Goal: Task Accomplishment & Management: Complete application form

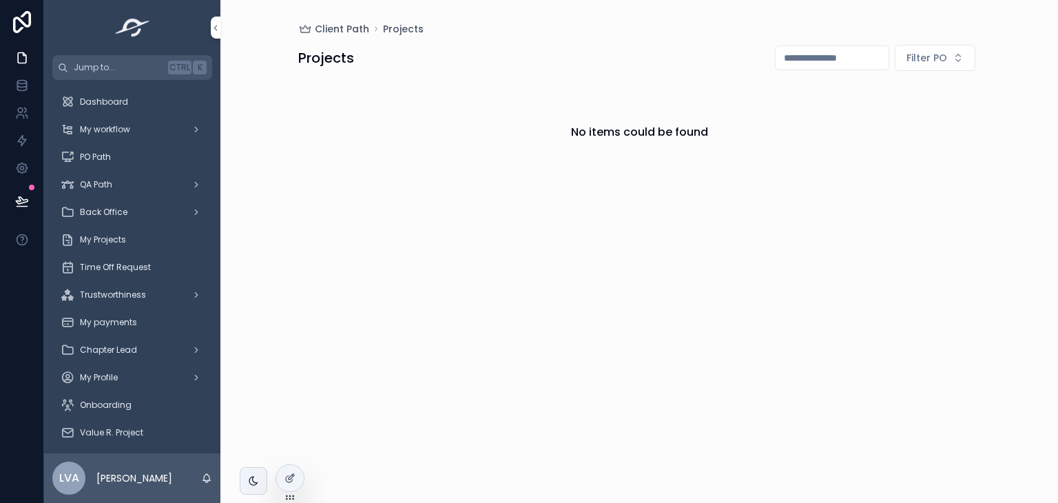
click at [125, 291] on span "Trustworthiness" at bounding box center [113, 294] width 66 height 11
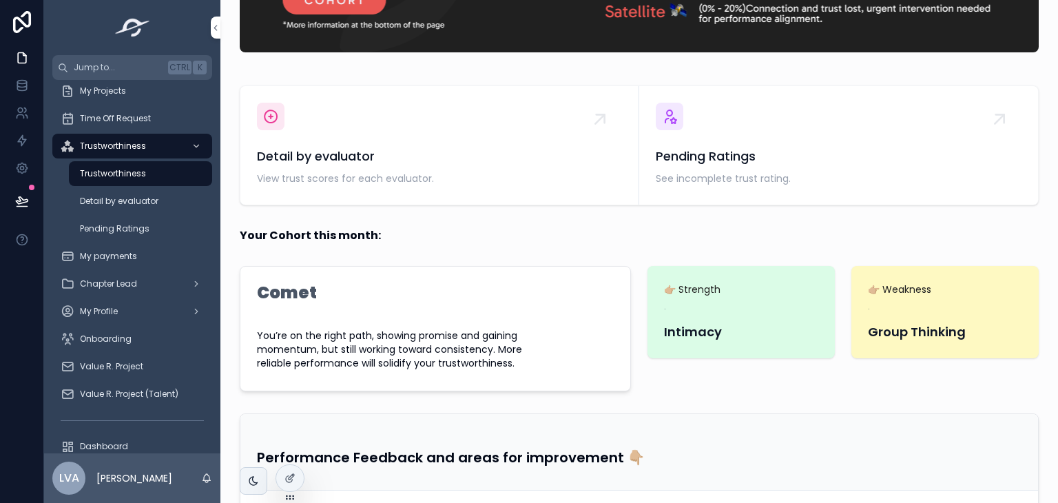
scroll to position [265, 0]
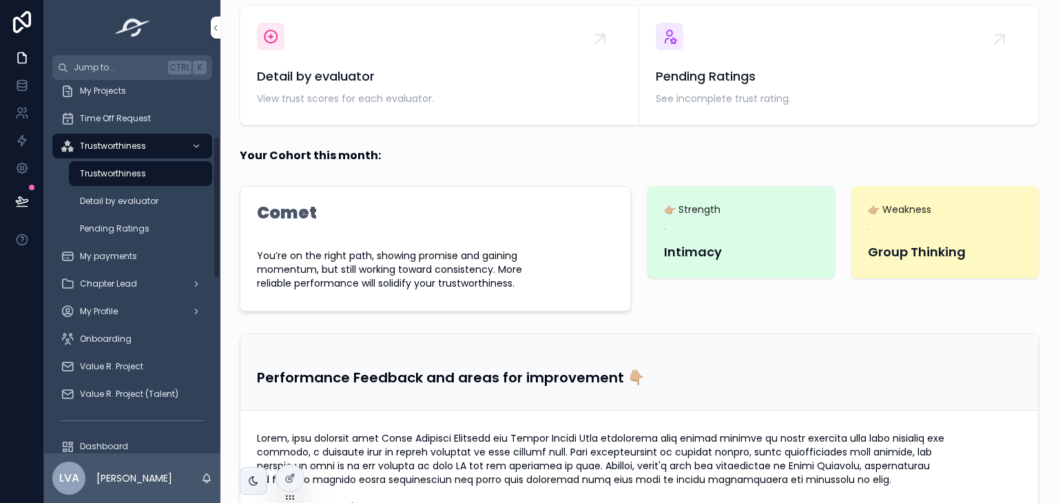
click at [141, 207] on div "Detail by evaluator" at bounding box center [140, 201] width 127 height 22
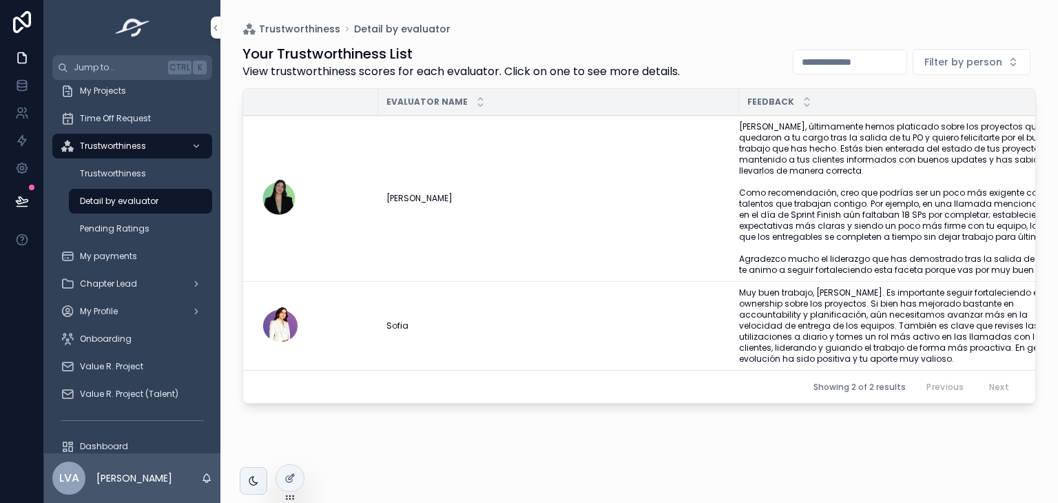
scroll to position [0, 52]
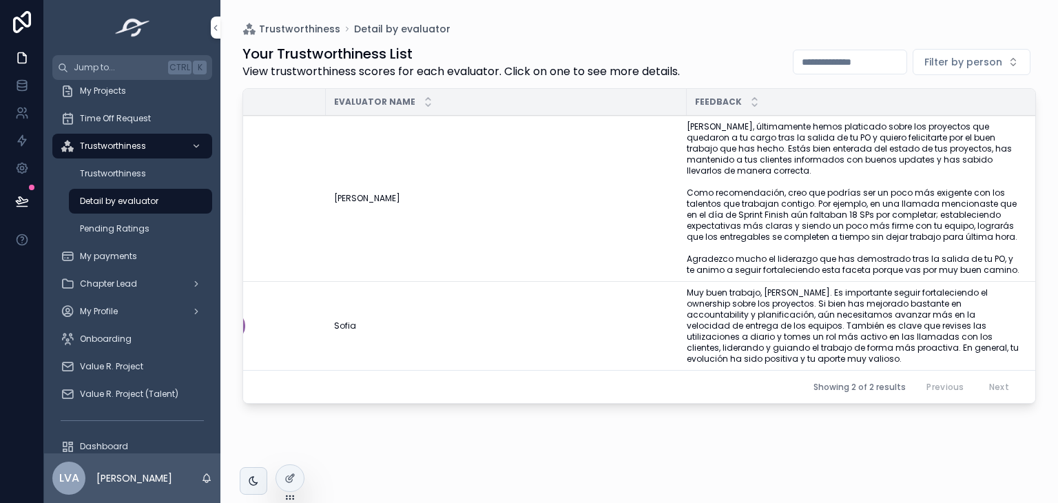
click at [821, 179] on span "Laura, últimamente hemos platicado sobre los proyectos que quedaron a tu cargo …" at bounding box center [853, 198] width 333 height 154
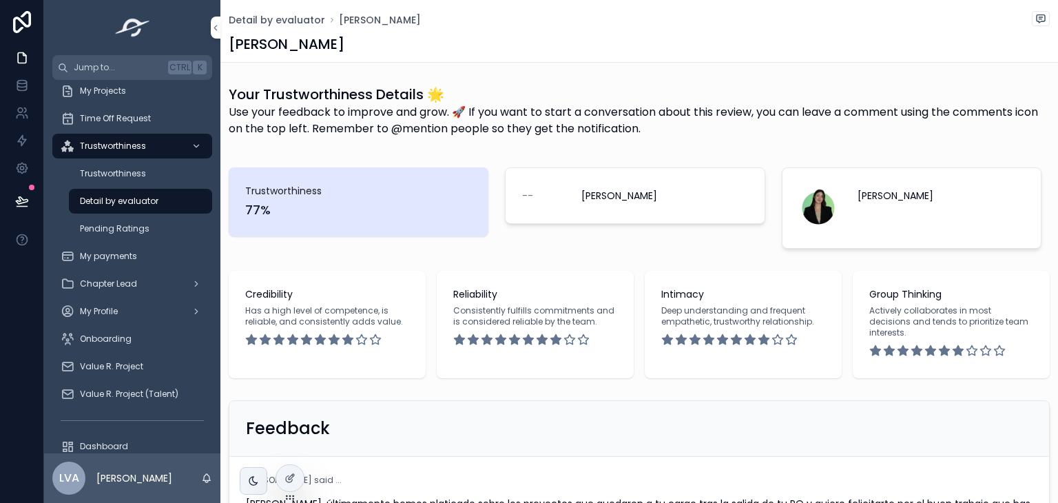
click at [280, 19] on span "Detail by evaluator" at bounding box center [277, 20] width 96 height 14
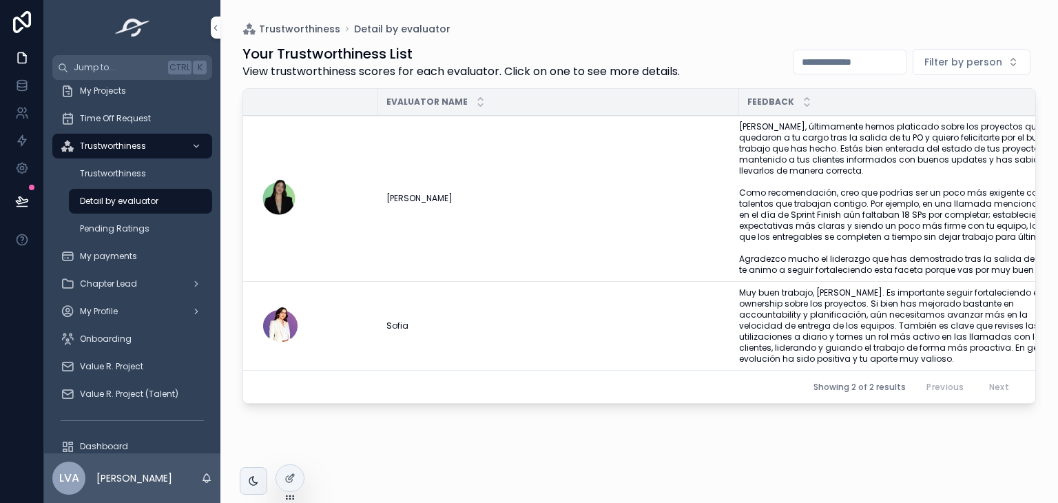
click at [281, 90] on th "scrollable content" at bounding box center [310, 102] width 135 height 27
click at [309, 28] on span "Trustworthiness" at bounding box center [299, 29] width 81 height 14
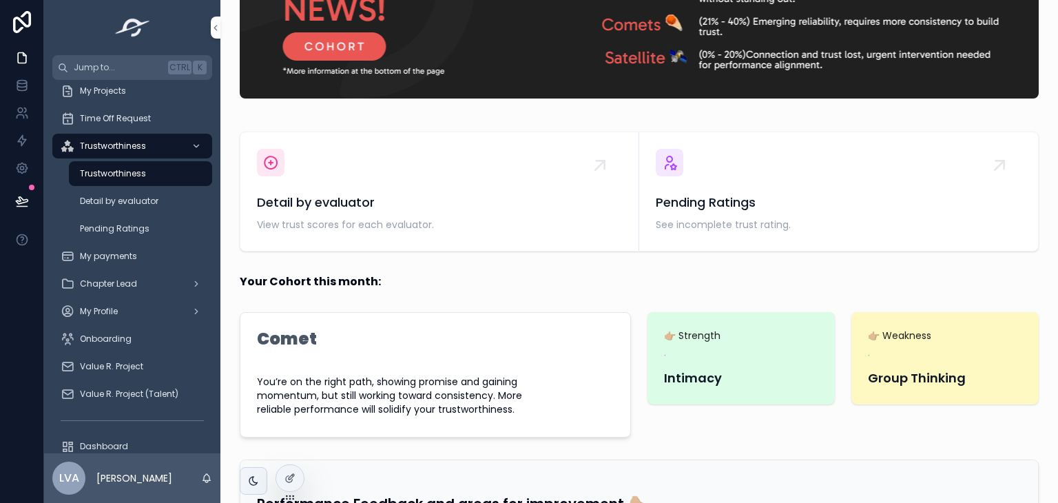
scroll to position [138, 0]
click at [666, 203] on span "Pending Ratings" at bounding box center [839, 203] width 366 height 19
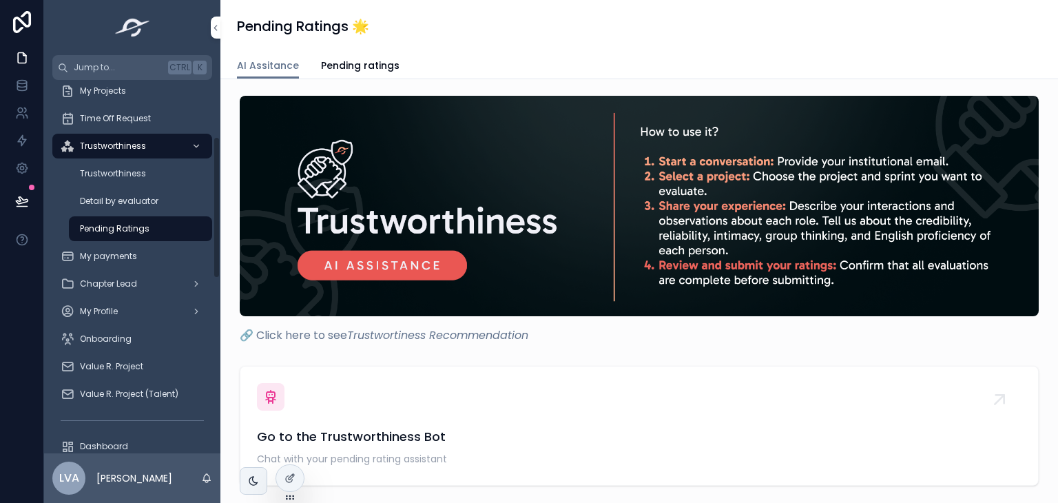
click at [118, 229] on span "Pending Ratings" at bounding box center [115, 228] width 70 height 11
click at [325, 61] on span "Pending ratings" at bounding box center [360, 66] width 79 height 14
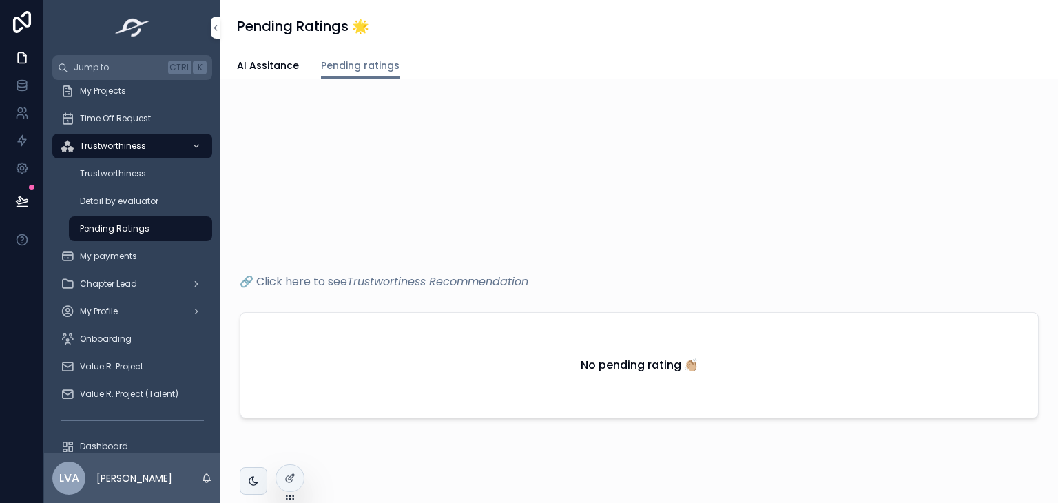
scroll to position [90, 0]
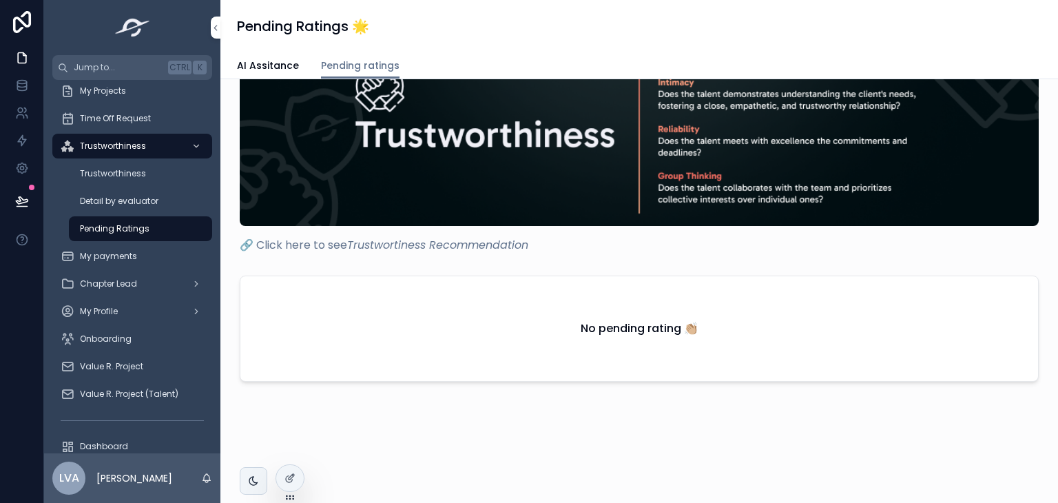
click at [262, 67] on span "AI Assitance" at bounding box center [268, 66] width 62 height 14
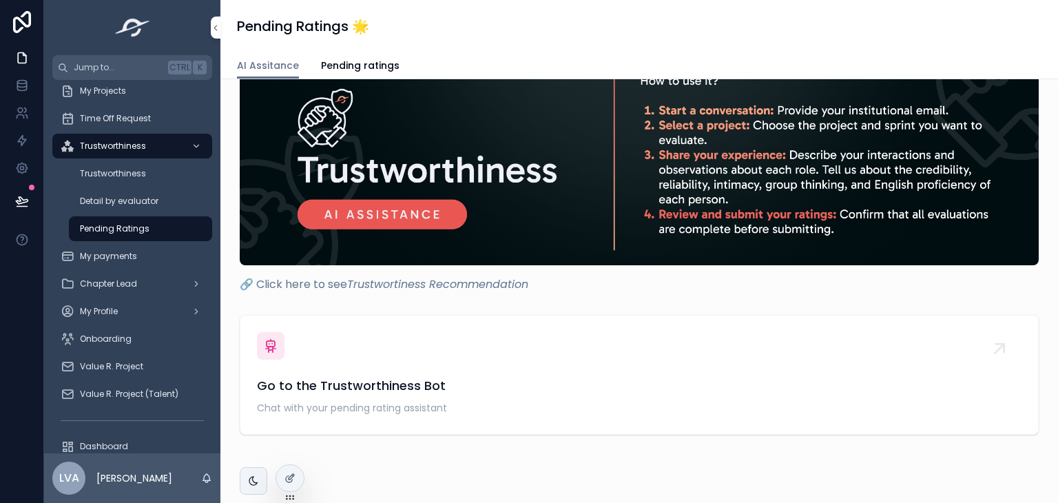
scroll to position [99, 0]
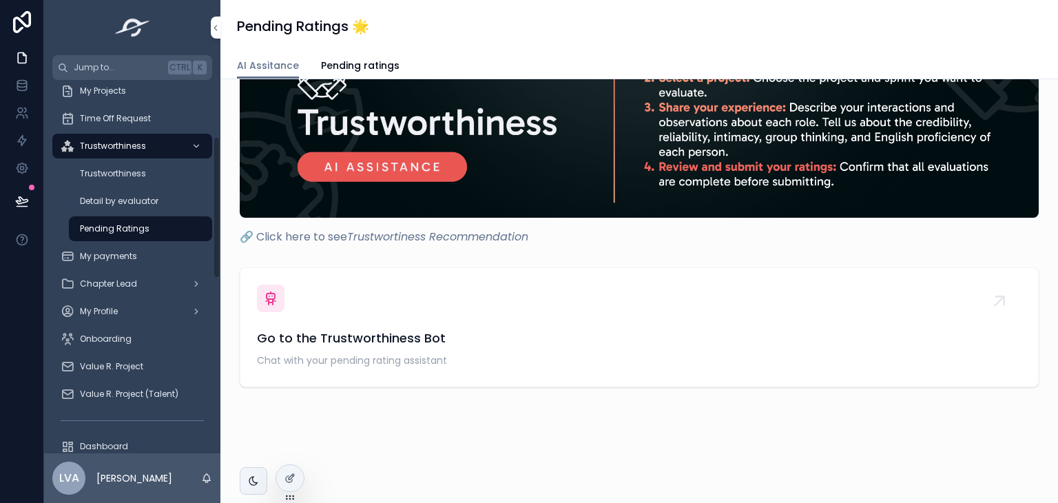
click at [102, 178] on span "Trustworthiness" at bounding box center [113, 173] width 66 height 11
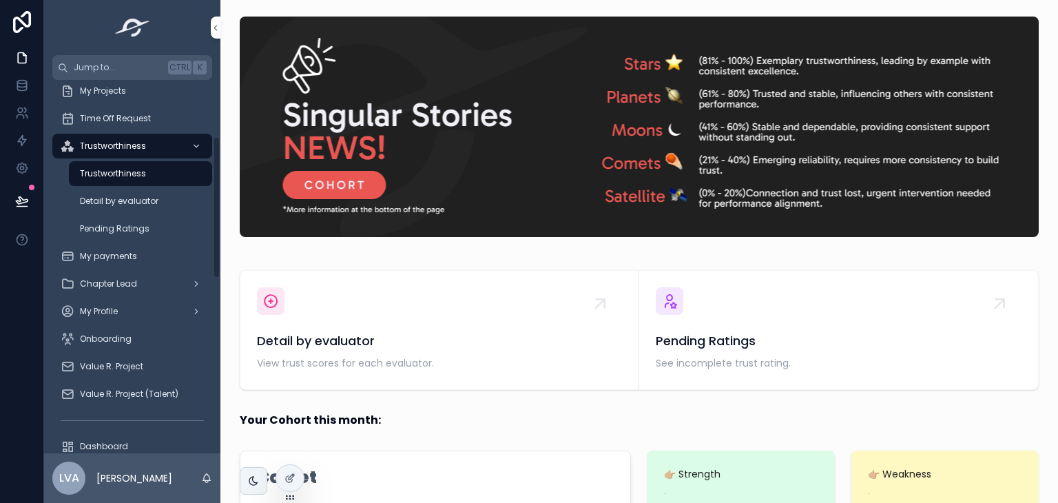
click at [152, 200] on span "Detail by evaluator" at bounding box center [119, 201] width 79 height 11
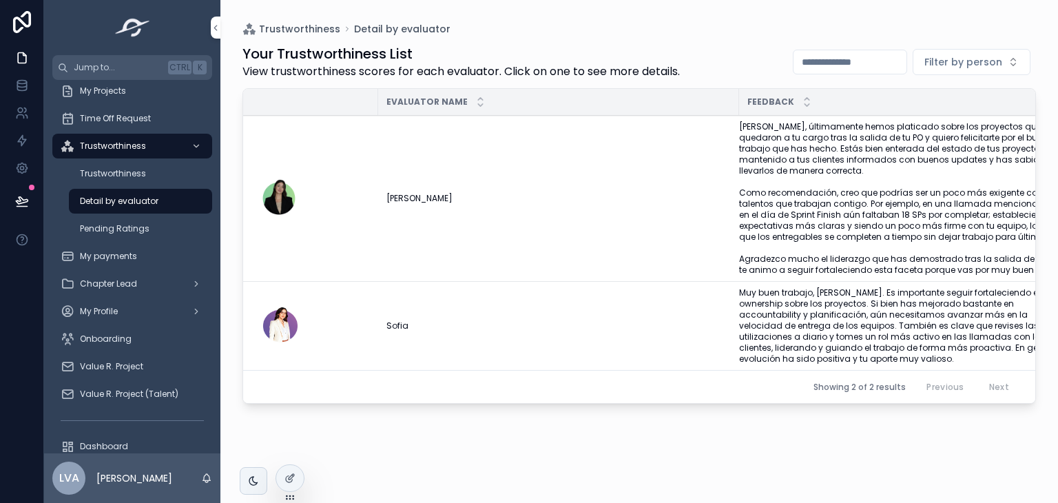
click at [150, 218] on div "Pending Ratings" at bounding box center [140, 229] width 127 height 22
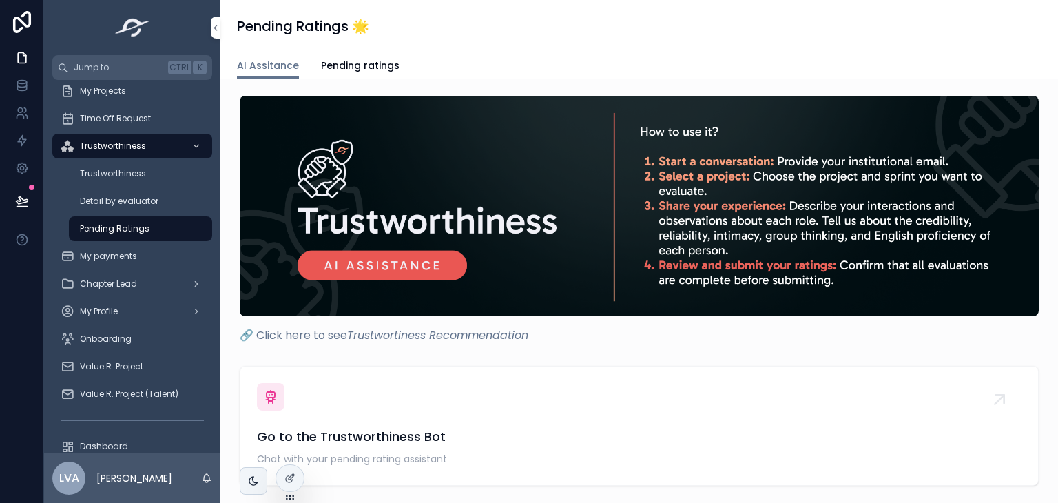
click at [157, 175] on div "Trustworthiness" at bounding box center [140, 174] width 127 height 22
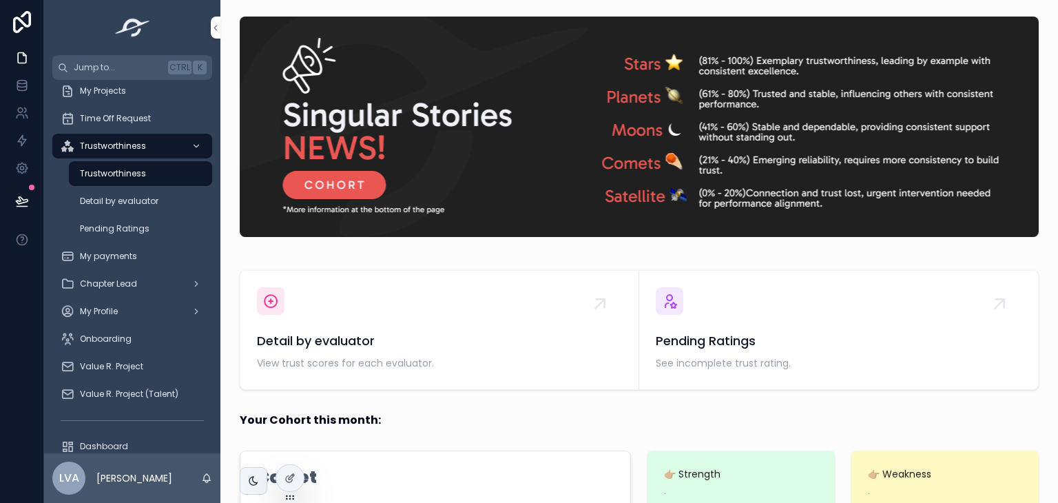
scroll to position [207, 0]
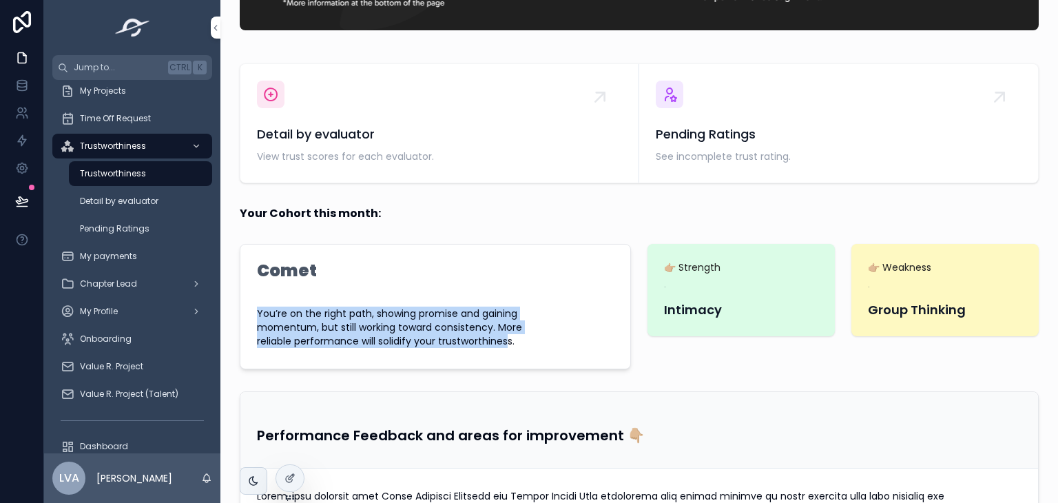
drag, startPoint x: 507, startPoint y: 343, endPoint x: 252, endPoint y: 313, distance: 256.6
click at [252, 313] on form "Comet You’re on the right path, showing promise and gaining momentum, but still…" at bounding box center [435, 307] width 390 height 124
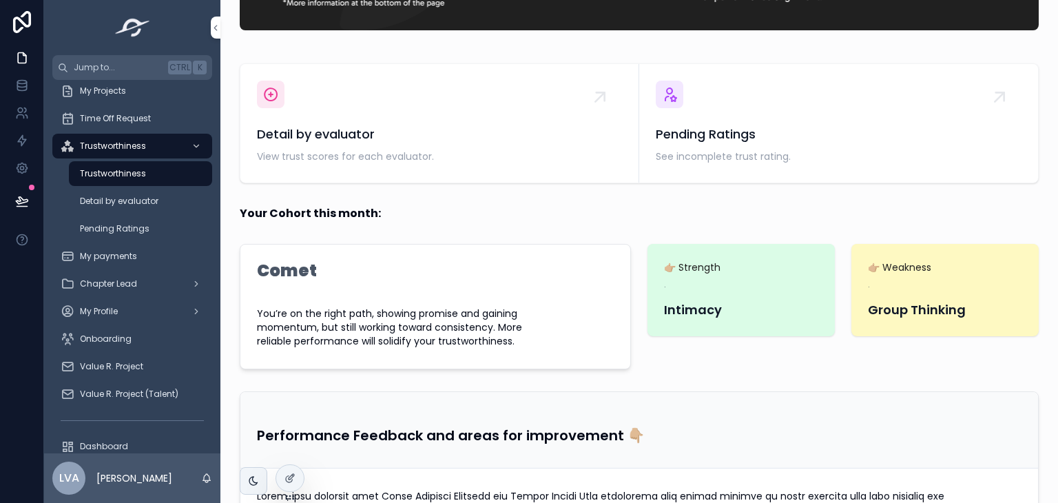
click at [565, 249] on form "Comet You’re on the right path, showing promise and gaining momentum, but still…" at bounding box center [435, 307] width 390 height 124
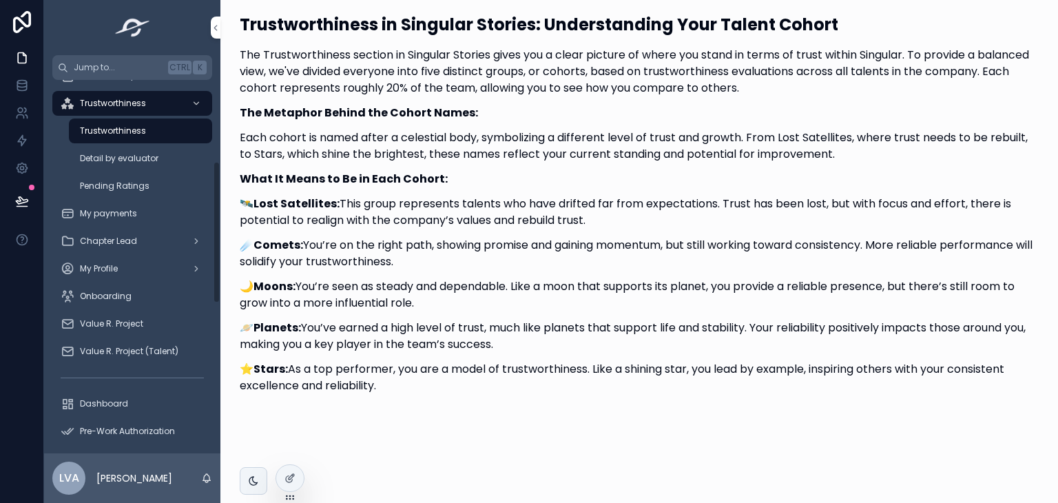
scroll to position [149, 0]
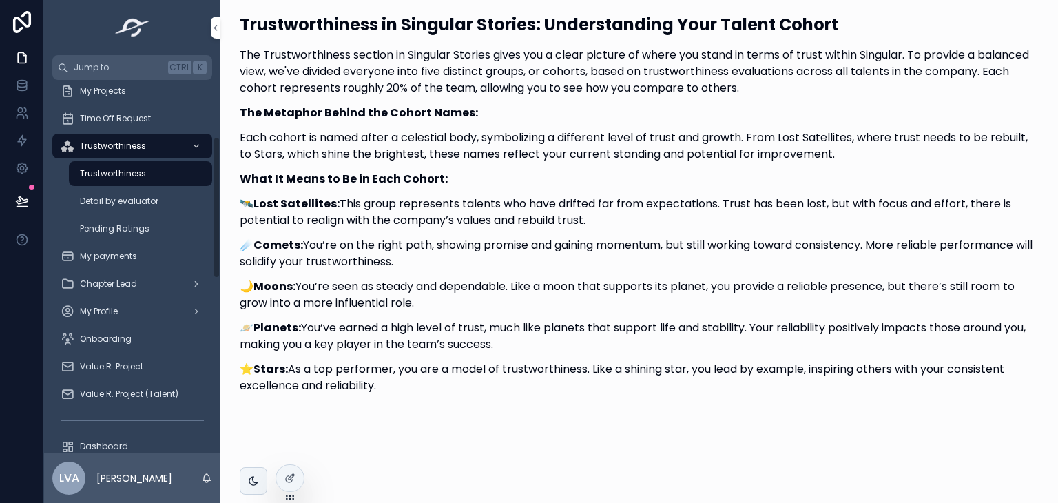
click at [143, 196] on span "Detail by evaluator" at bounding box center [119, 201] width 79 height 11
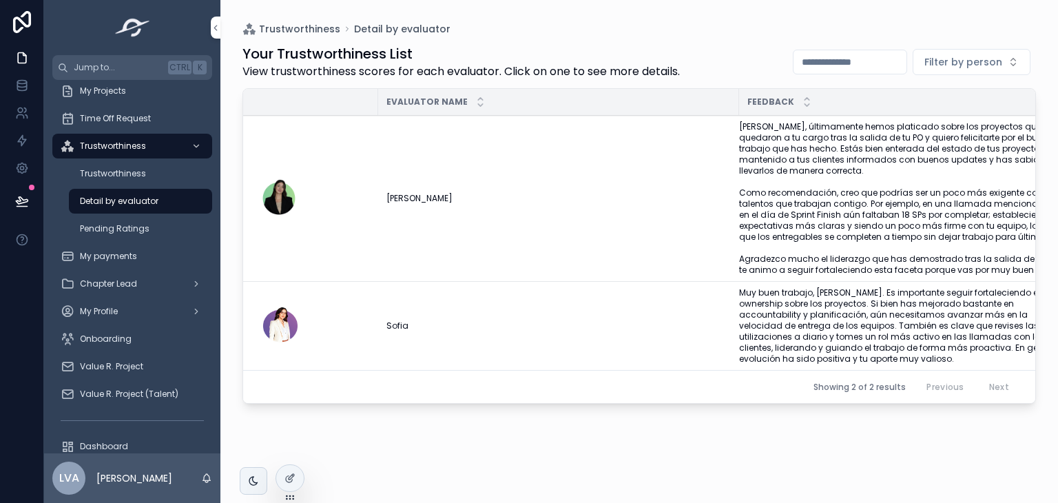
click at [147, 227] on div "Pending Ratings" at bounding box center [140, 229] width 127 height 22
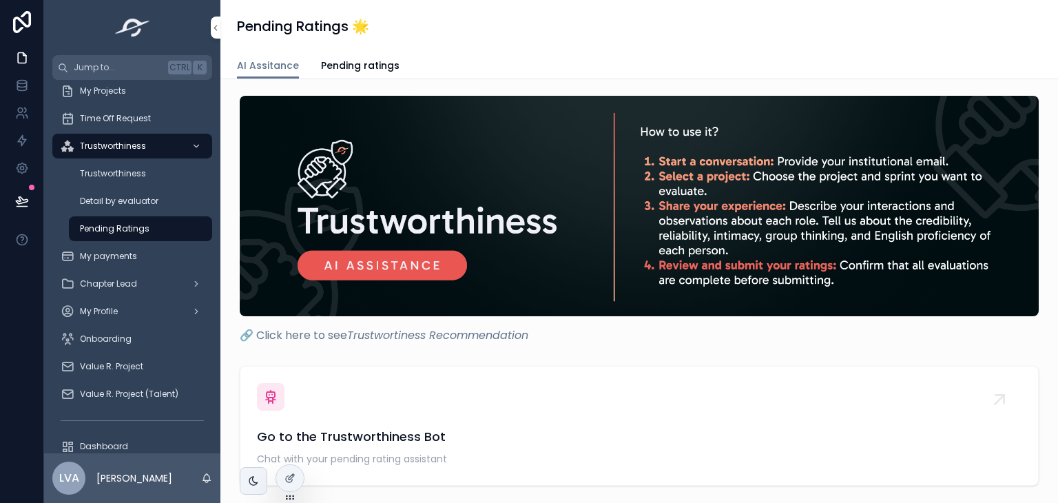
click at [143, 211] on div "Detail by evaluator" at bounding box center [140, 201] width 127 height 22
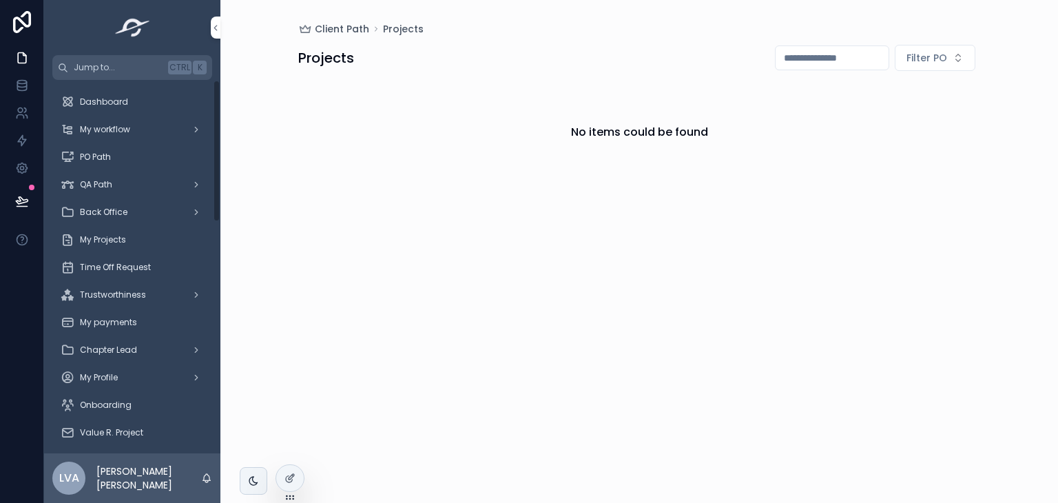
click at [110, 238] on span "My Projects" at bounding box center [103, 239] width 46 height 11
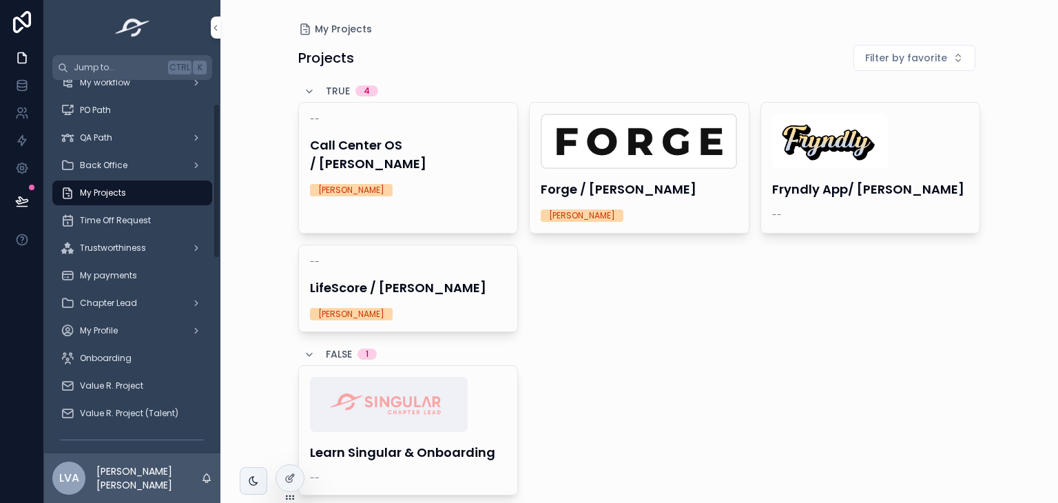
scroll to position [106, 0]
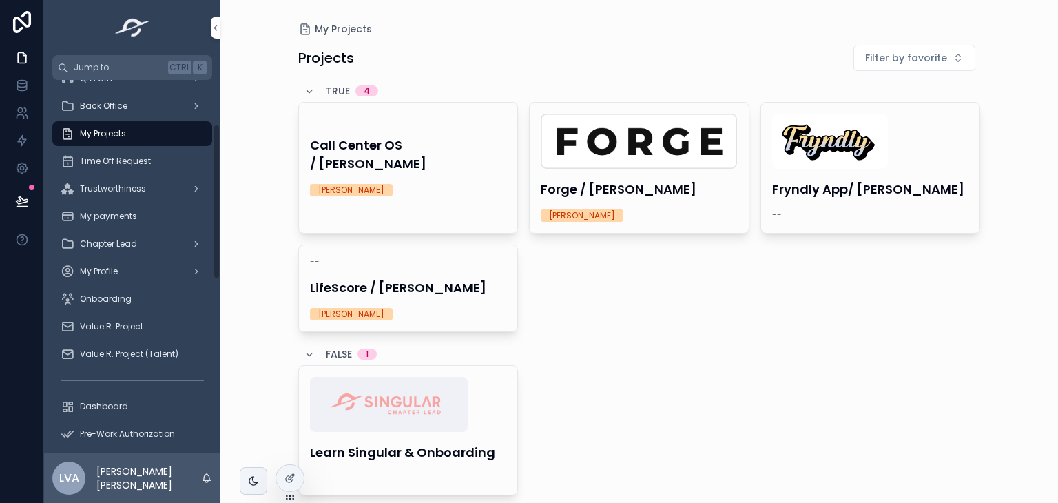
click at [129, 287] on link "Onboarding" at bounding box center [132, 299] width 160 height 25
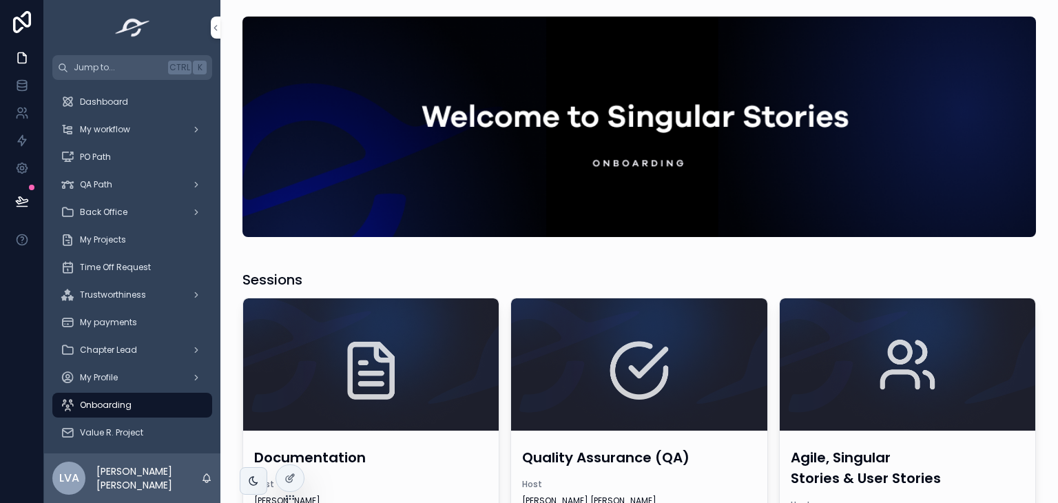
click at [122, 132] on span "My workflow" at bounding box center [105, 129] width 50 height 11
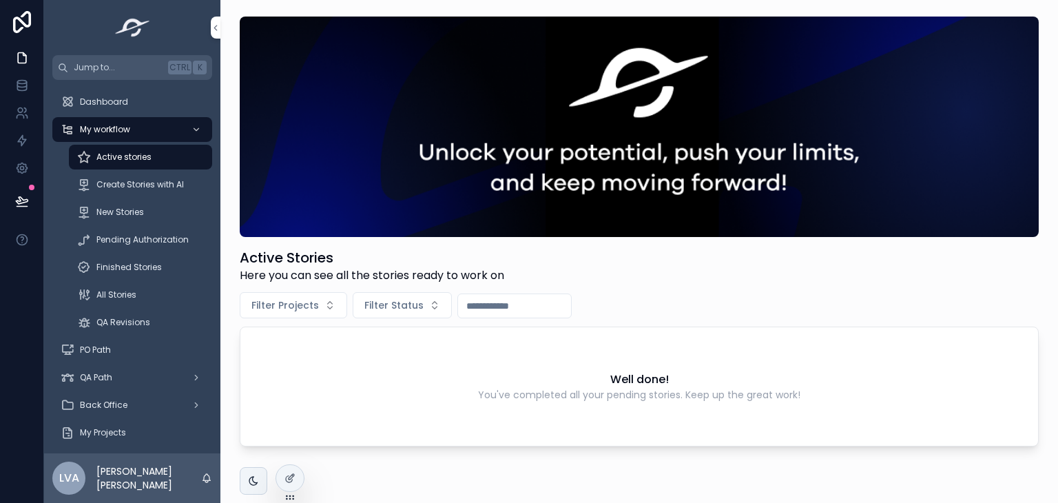
click at [138, 178] on div "Create Stories with AI" at bounding box center [140, 185] width 127 height 22
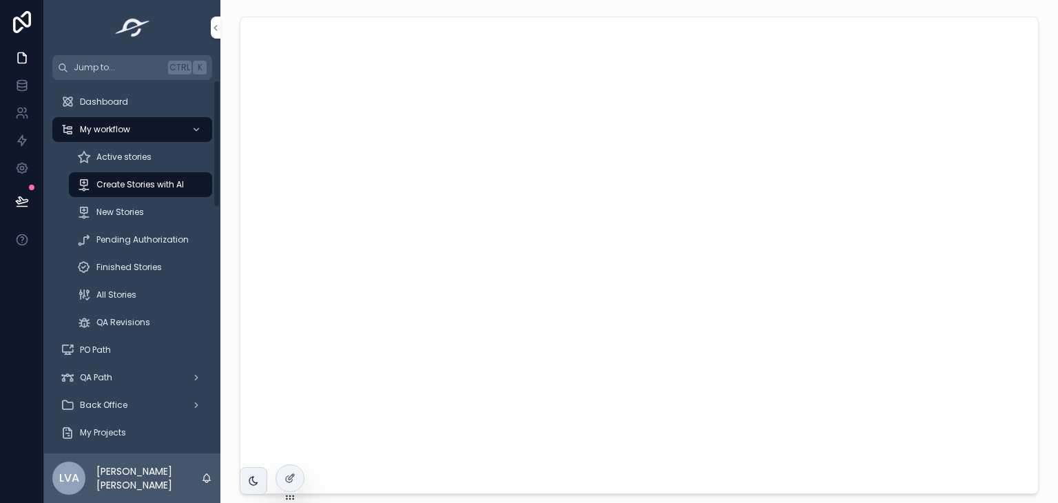
click at [196, 130] on icon "scrollable content" at bounding box center [197, 130] width 10 height 10
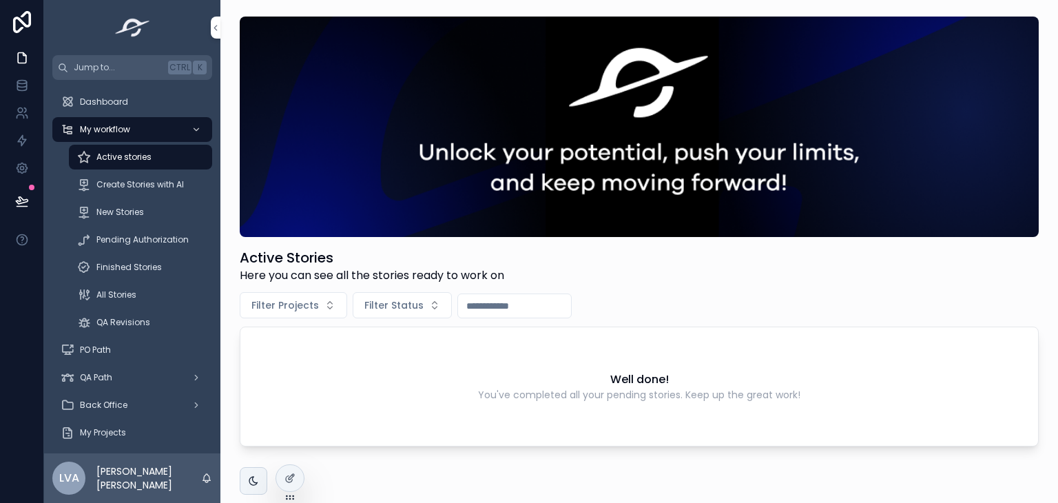
click at [153, 227] on div "Pending Authorization" at bounding box center [141, 240] width 160 height 28
click at [152, 231] on div "Pending Authorization" at bounding box center [140, 240] width 127 height 22
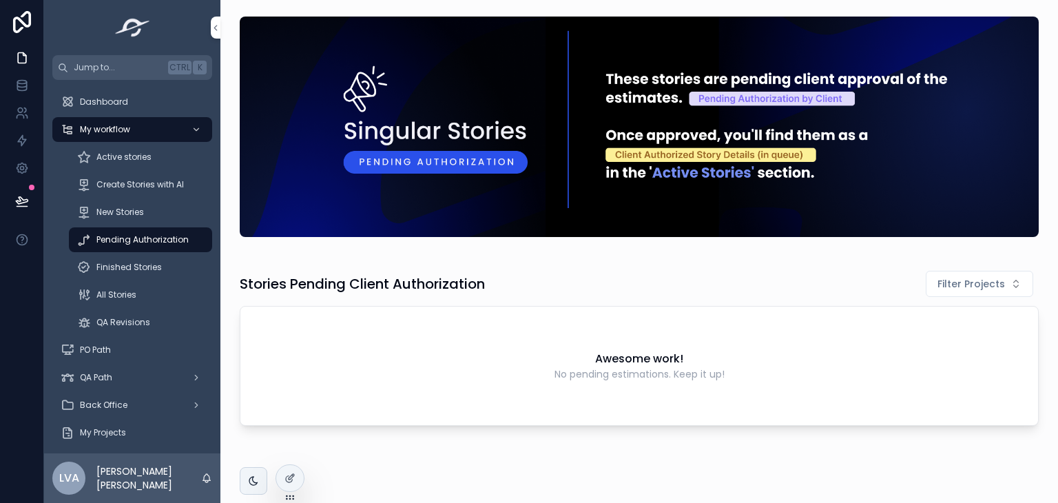
scroll to position [44, 0]
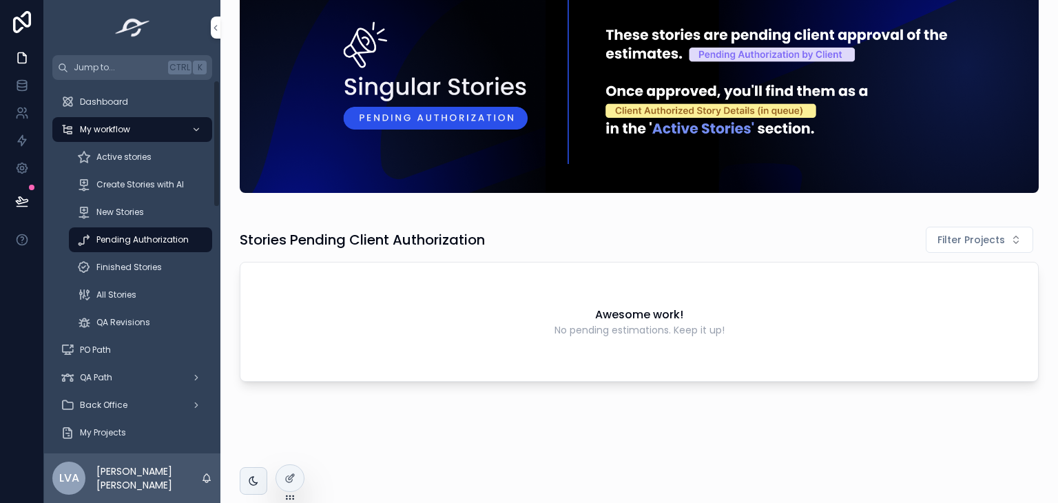
click at [163, 267] on div "Finished Stories" at bounding box center [140, 267] width 127 height 22
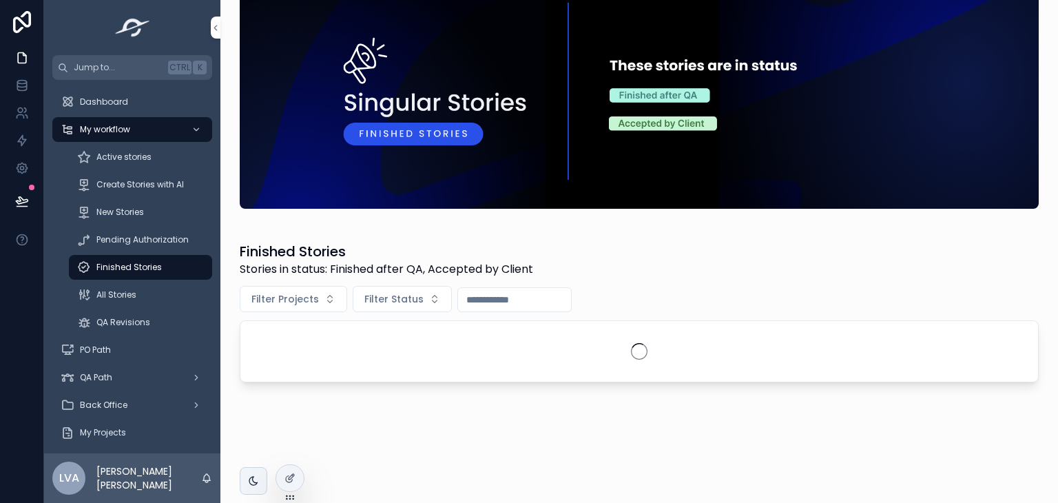
scroll to position [44, 0]
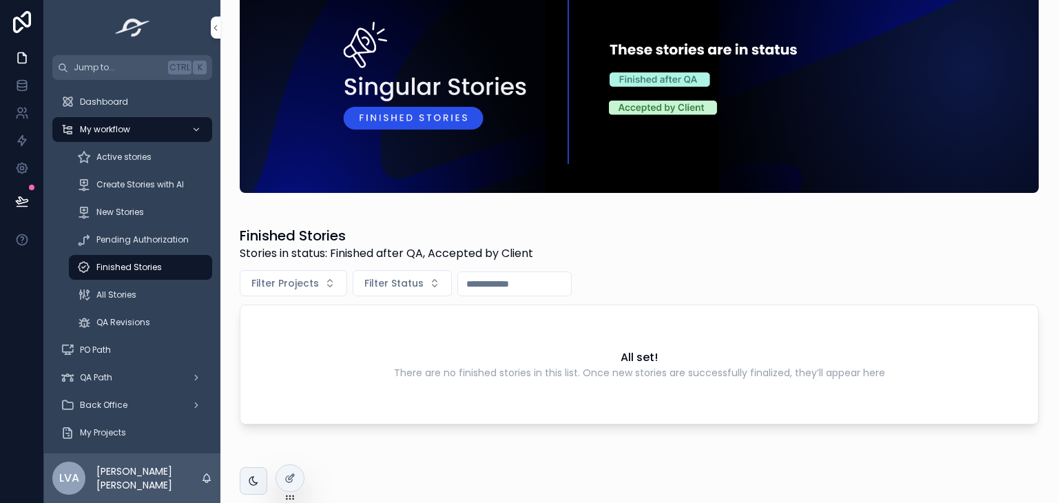
click at [132, 130] on div "My workflow" at bounding box center [132, 130] width 143 height 22
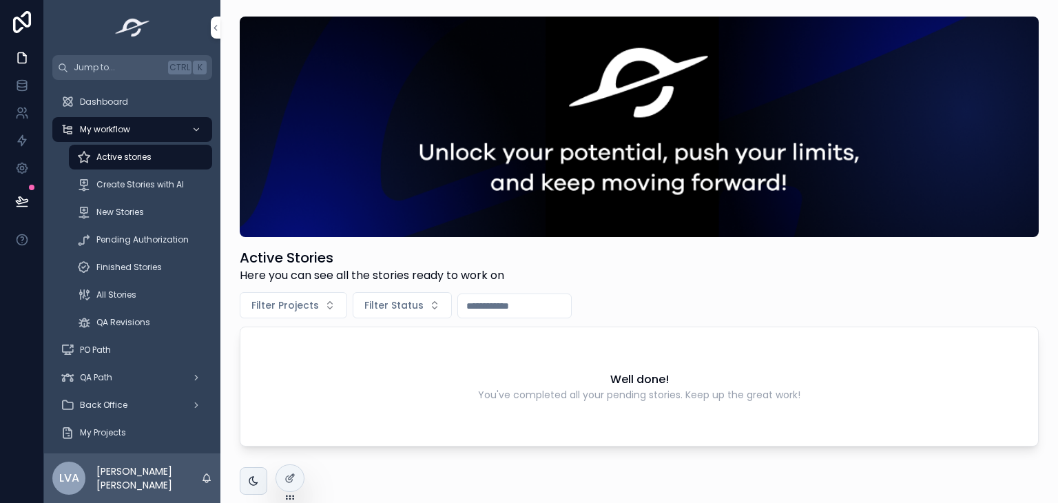
click at [191, 135] on div "scrollable content" at bounding box center [195, 130] width 18 height 22
click at [195, 127] on icon "scrollable content" at bounding box center [197, 130] width 10 height 10
click at [111, 354] on span "PO Path" at bounding box center [95, 349] width 31 height 11
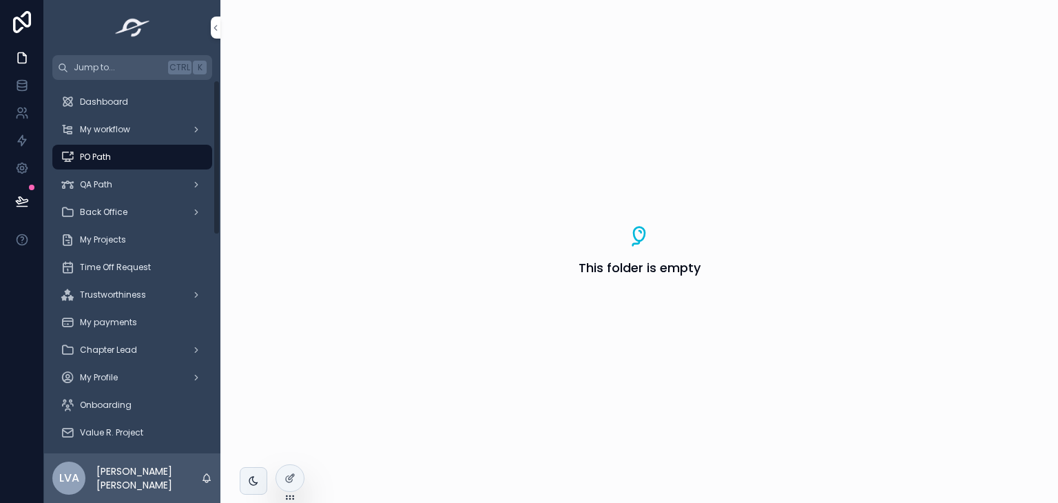
click at [150, 186] on div "QA Path" at bounding box center [132, 185] width 143 height 22
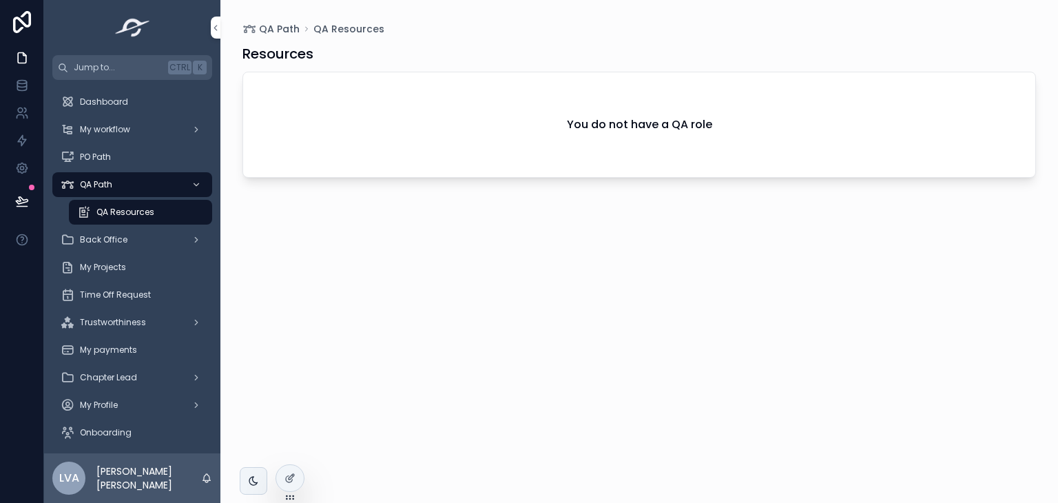
click at [157, 243] on div "Back Office" at bounding box center [132, 240] width 143 height 22
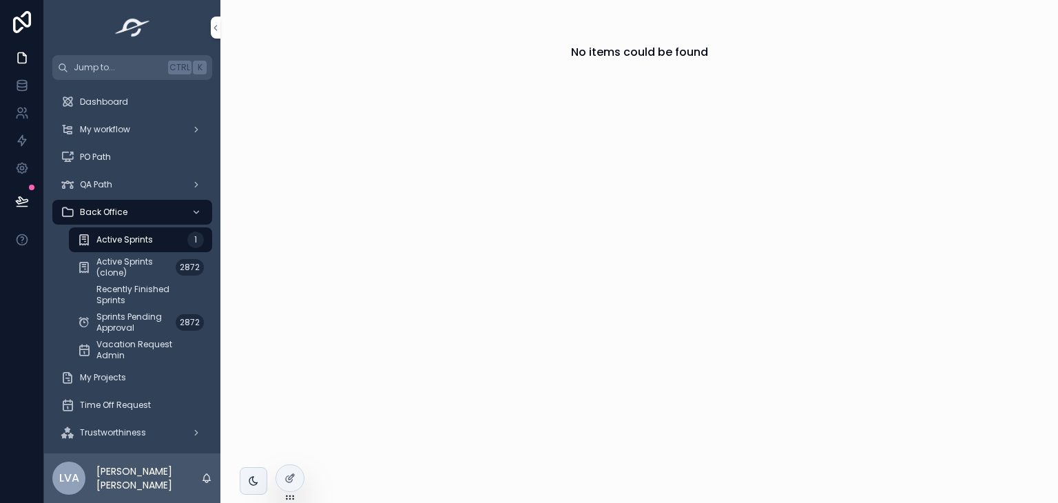
click at [193, 207] on icon "scrollable content" at bounding box center [197, 212] width 10 height 10
click at [123, 380] on span "My Projects" at bounding box center [103, 377] width 46 height 11
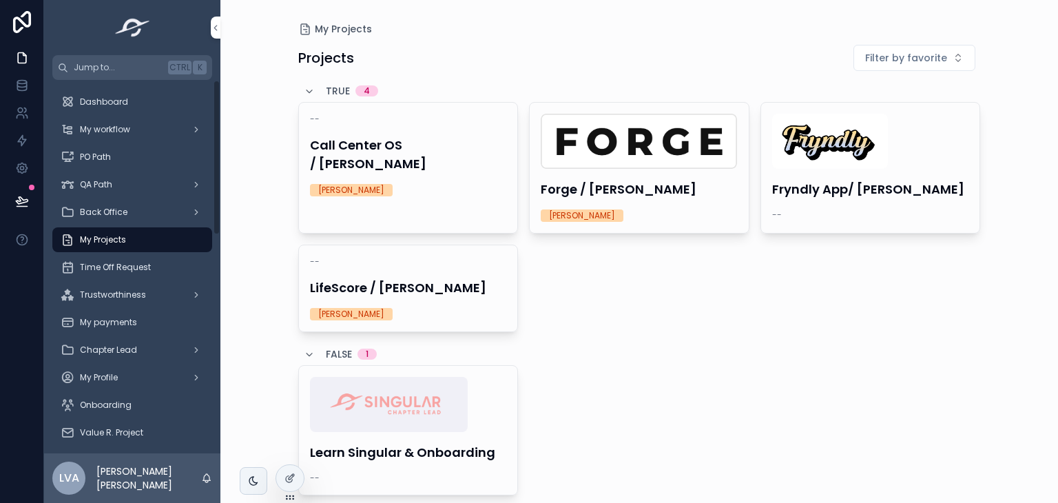
click at [128, 298] on span "Trustworthiness" at bounding box center [113, 294] width 66 height 11
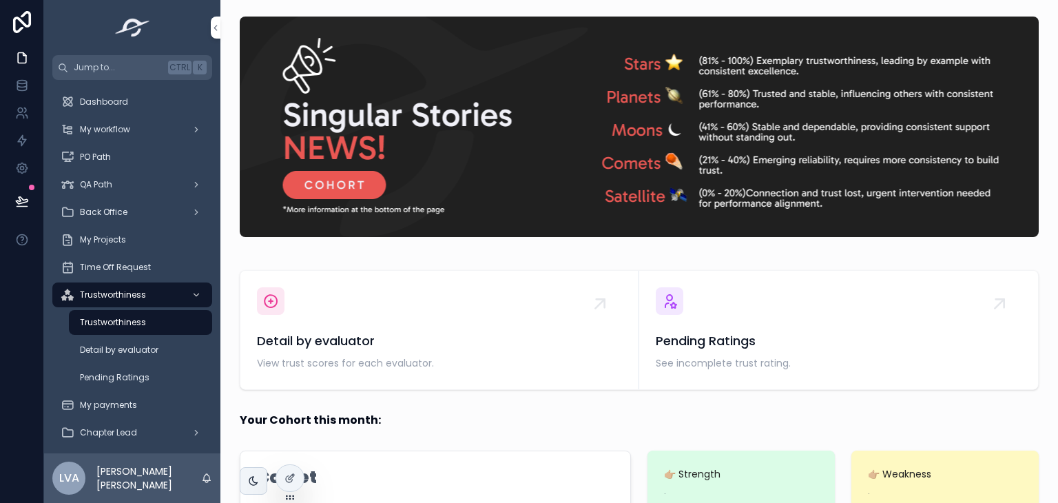
click at [167, 238] on div "My Projects" at bounding box center [132, 240] width 143 height 22
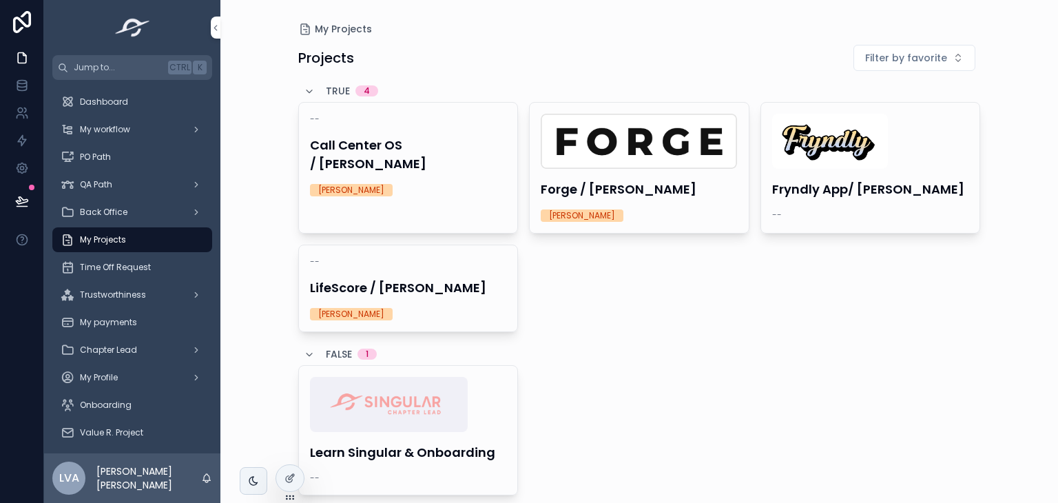
click at [163, 262] on div "Time Off Request" at bounding box center [132, 267] width 143 height 22
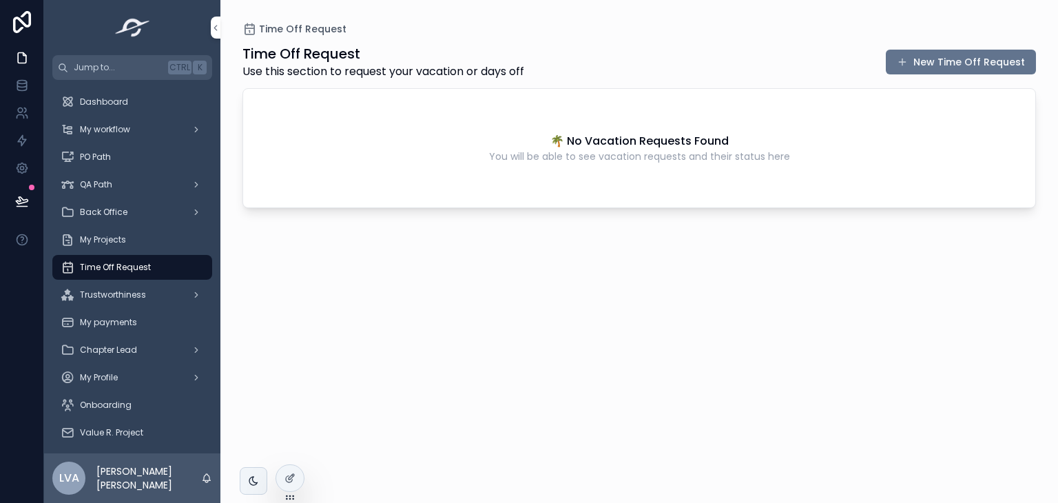
click at [957, 72] on button "New Time Off Request" at bounding box center [961, 62] width 150 height 25
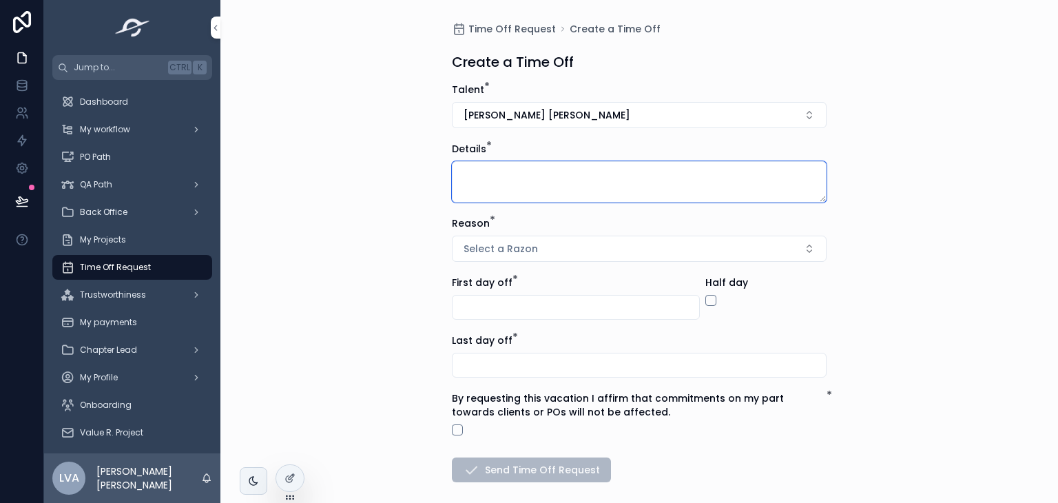
click at [608, 189] on textarea "scrollable content" at bounding box center [639, 181] width 375 height 41
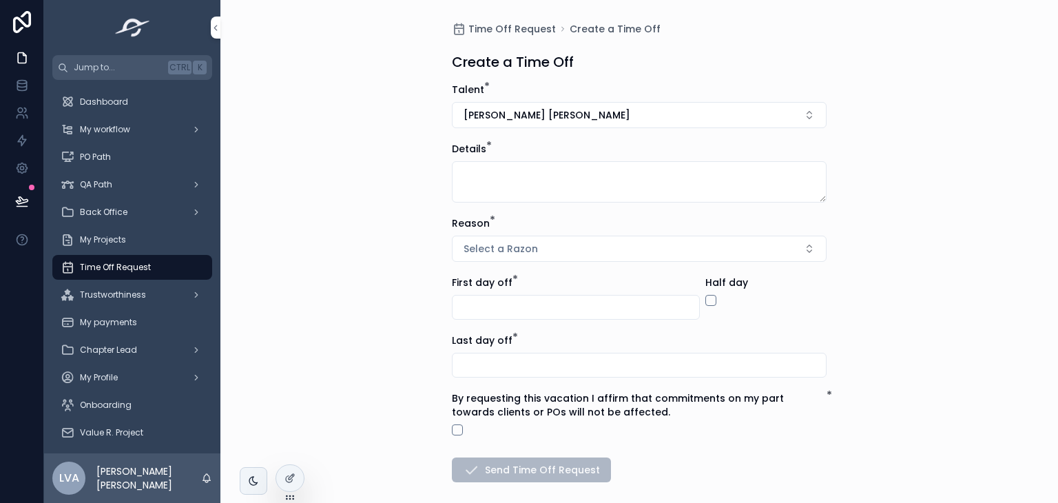
click at [570, 238] on button "Select a Razon" at bounding box center [639, 249] width 375 height 26
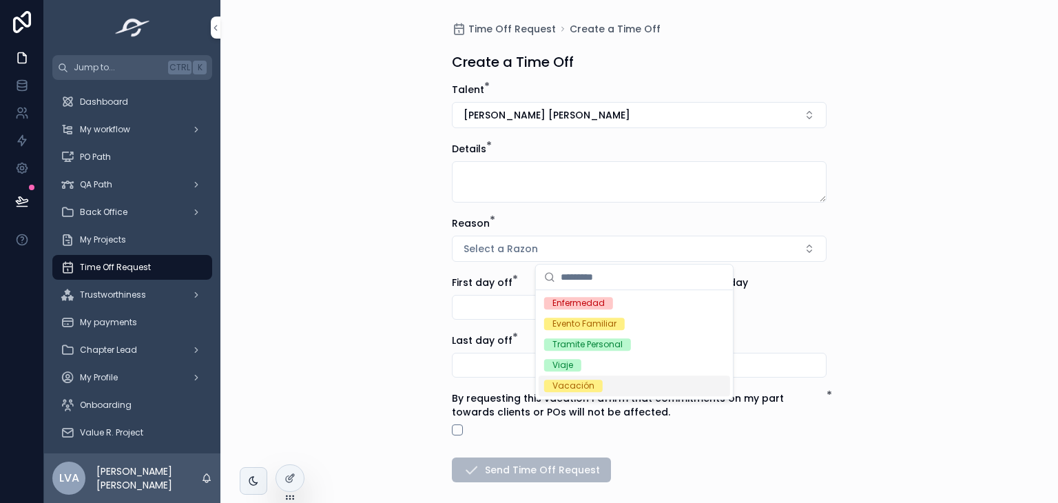
click at [832, 342] on div "Time Off Request Create a Time Off Create a Time Off Talent * [PERSON_NAME] [PE…" at bounding box center [639, 285] width 397 height 570
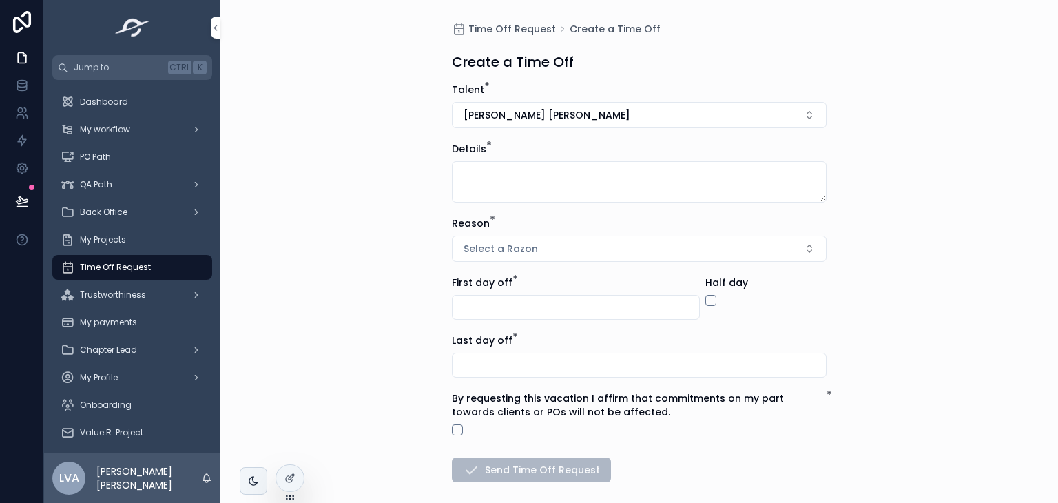
click at [790, 249] on button "Select a Razon" at bounding box center [639, 249] width 375 height 26
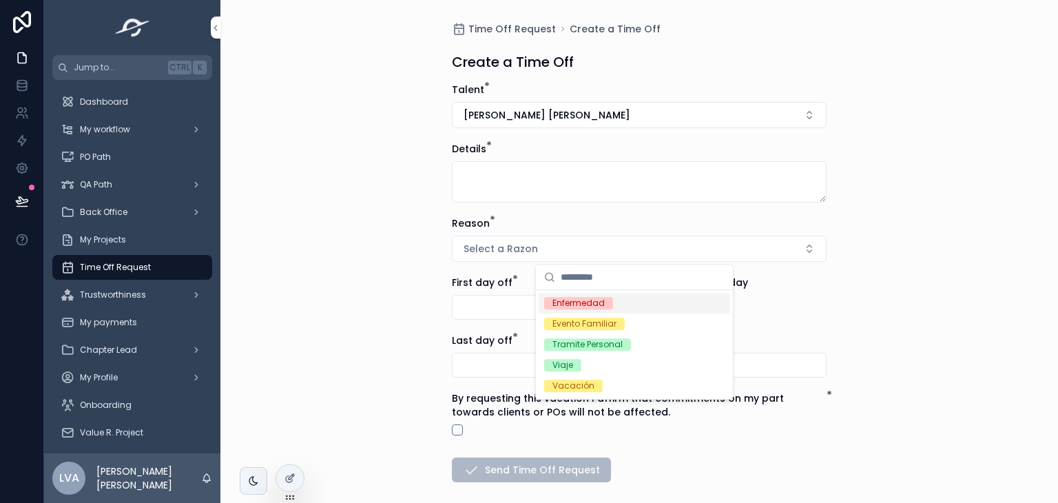
click at [824, 326] on div "Time Off Request Create a Time Off Create a Time Off Talent * [PERSON_NAME] [PE…" at bounding box center [639, 285] width 397 height 570
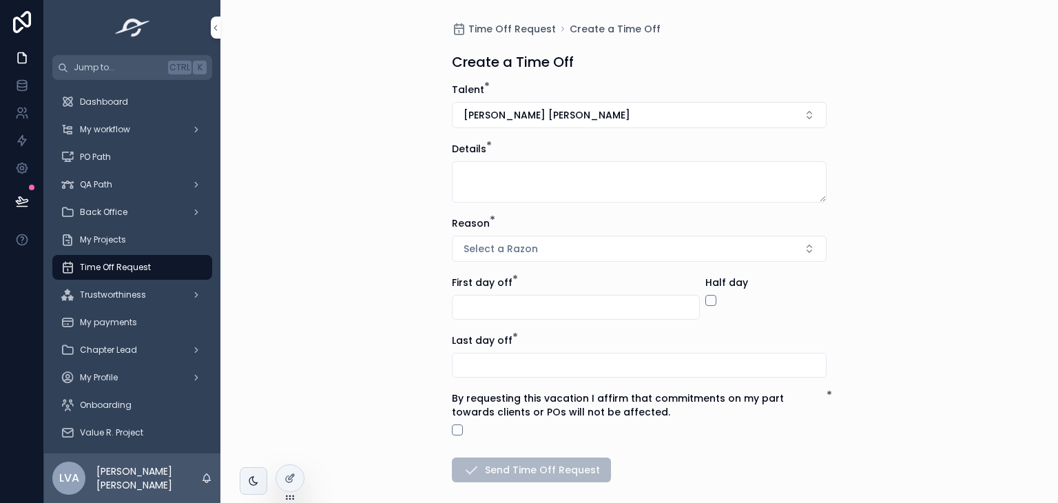
click at [515, 243] on span "Select a Razon" at bounding box center [501, 249] width 74 height 14
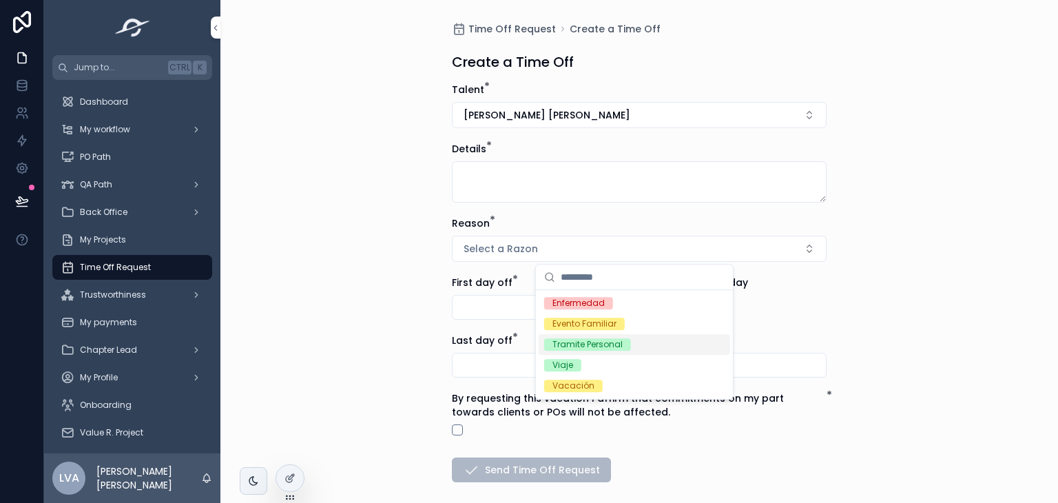
click at [895, 328] on div "Time Off Request Create a Time Off Create a Time Off Talent * [PERSON_NAME] [PE…" at bounding box center [639, 251] width 838 height 503
